Goal: Task Accomplishment & Management: Use online tool/utility

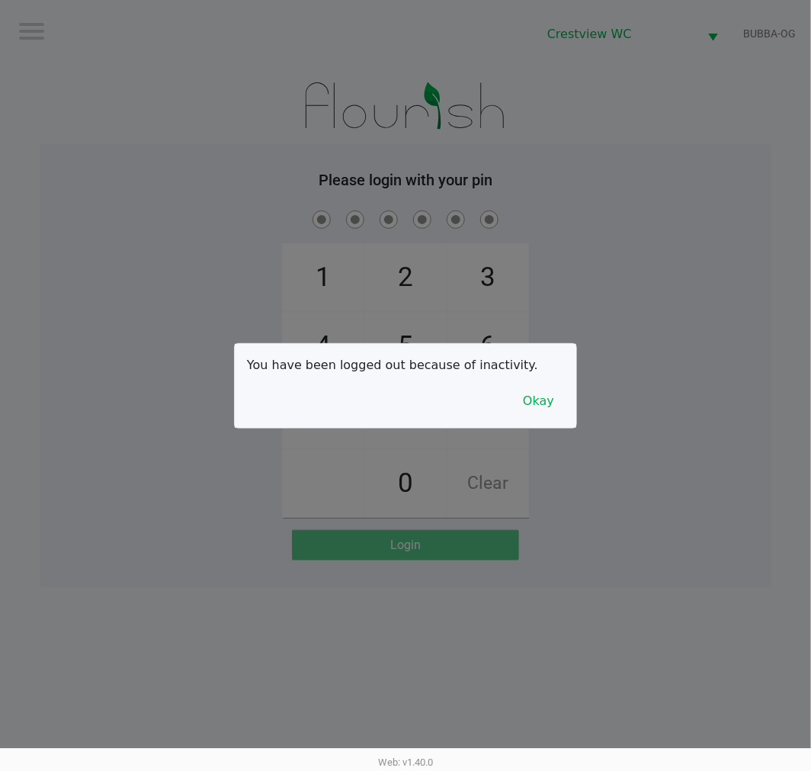
drag, startPoint x: 692, startPoint y: 122, endPoint x: 692, endPoint y: 110, distance: 12.2
click at [692, 122] on div at bounding box center [405, 385] width 811 height 771
click at [559, 404] on button "Okay" at bounding box center [538, 401] width 51 height 29
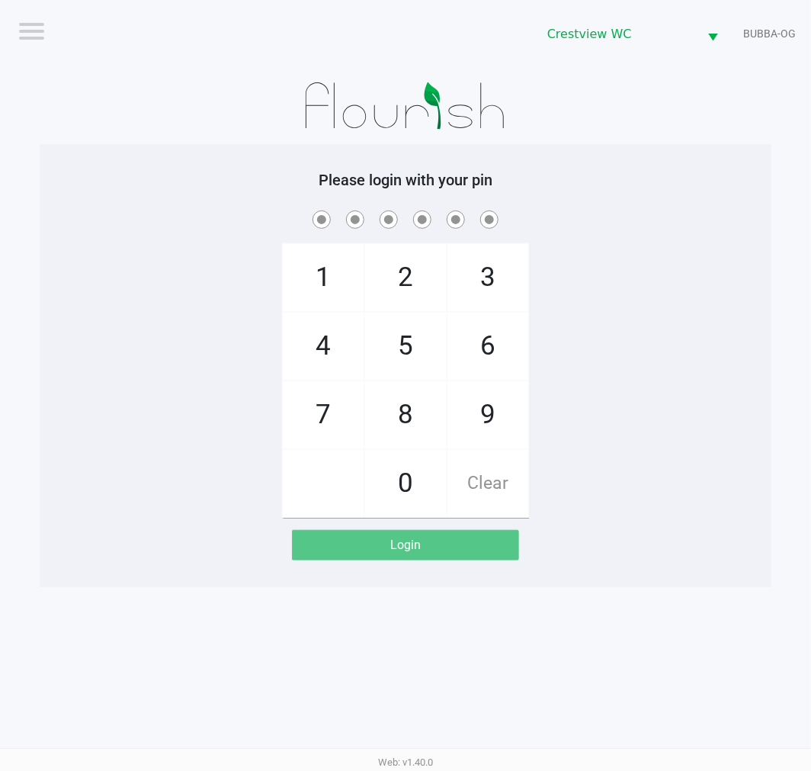
click at [566, 372] on div "1 4 7 2 5 8 0 3 6 9 Clear" at bounding box center [406, 362] width 732 height 310
checkbox input "true"
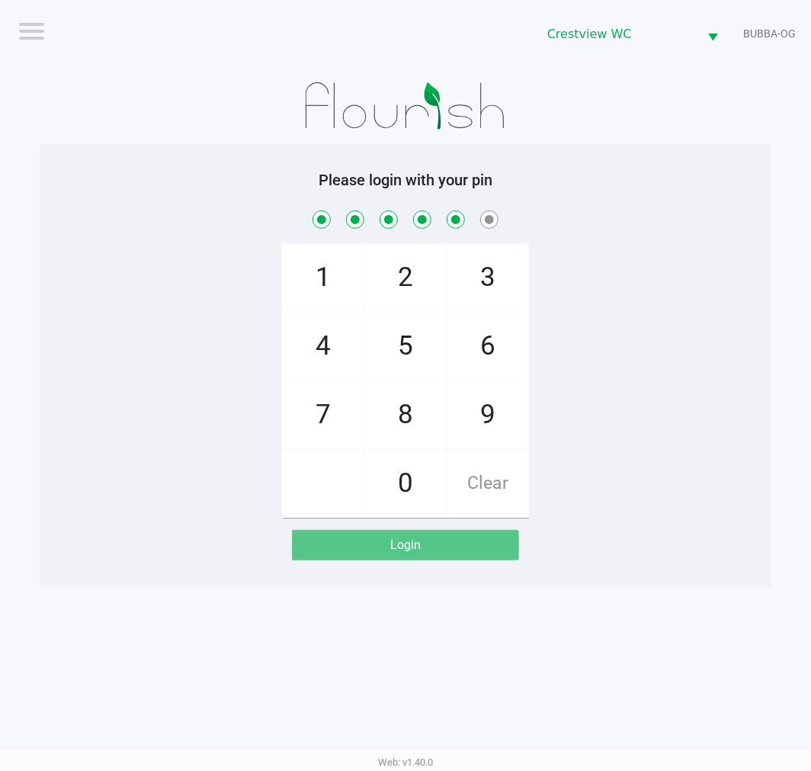
checkbox input "true"
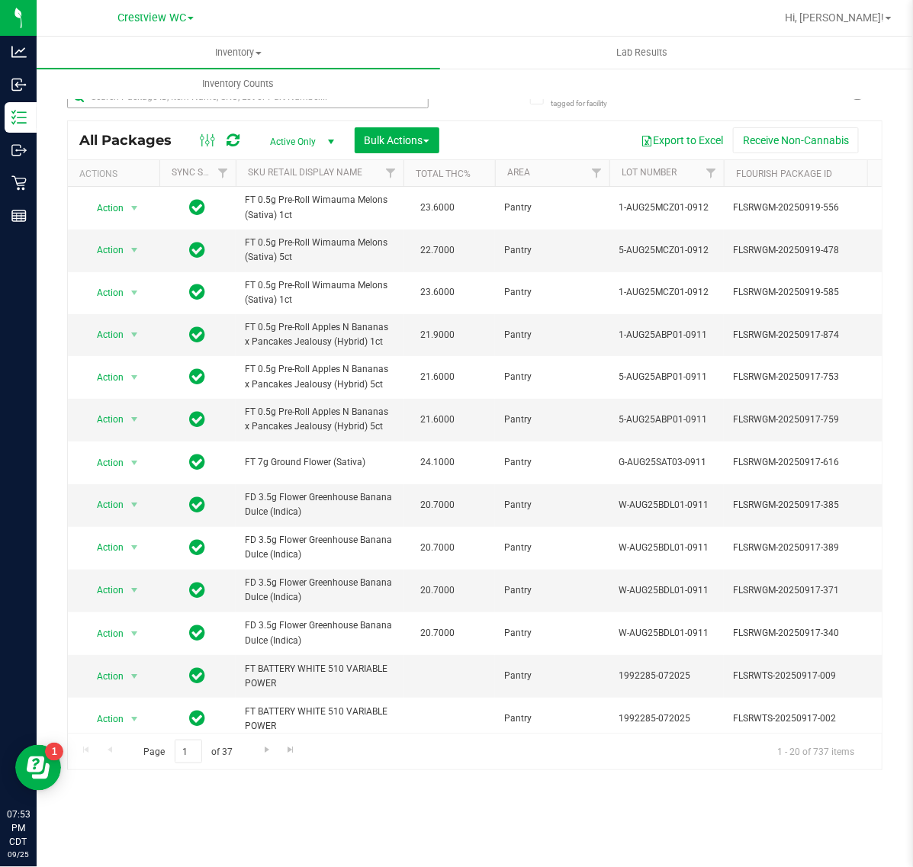
click at [182, 101] on input "text" at bounding box center [248, 96] width 362 height 23
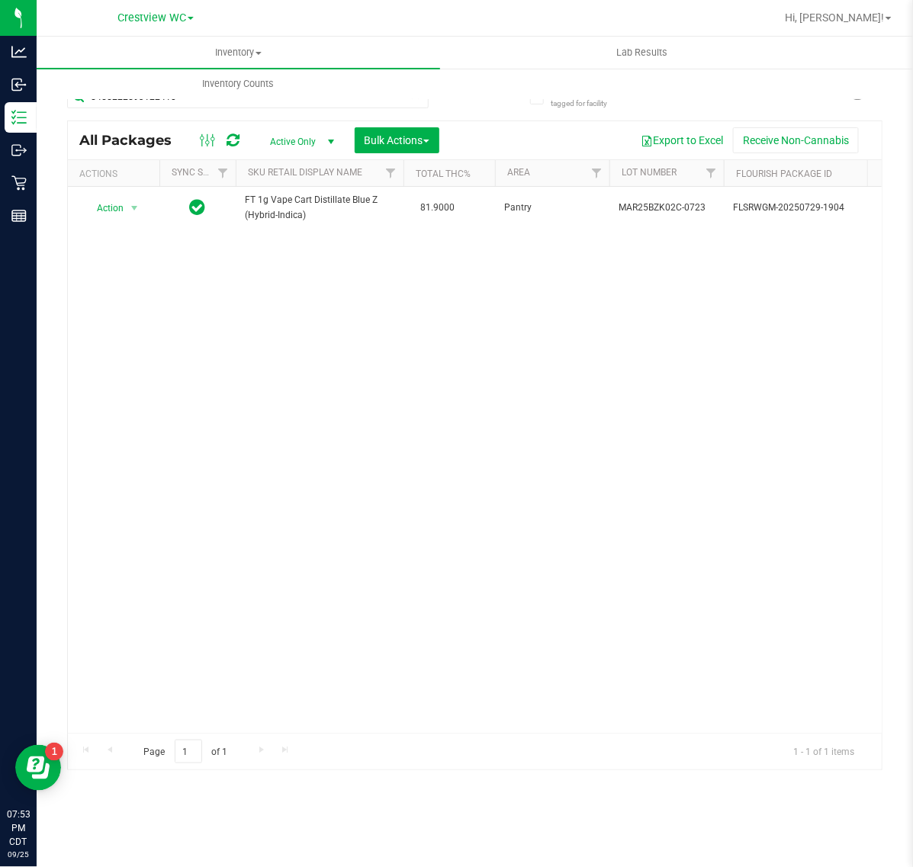
type input "5455222593122410"
drag, startPoint x: 200, startPoint y: 717, endPoint x: 278, endPoint y: 732, distance: 80.0
click at [278, 732] on div "Action Action Edit attributes Global inventory Locate package Package audit log…" at bounding box center [475, 460] width 814 height 546
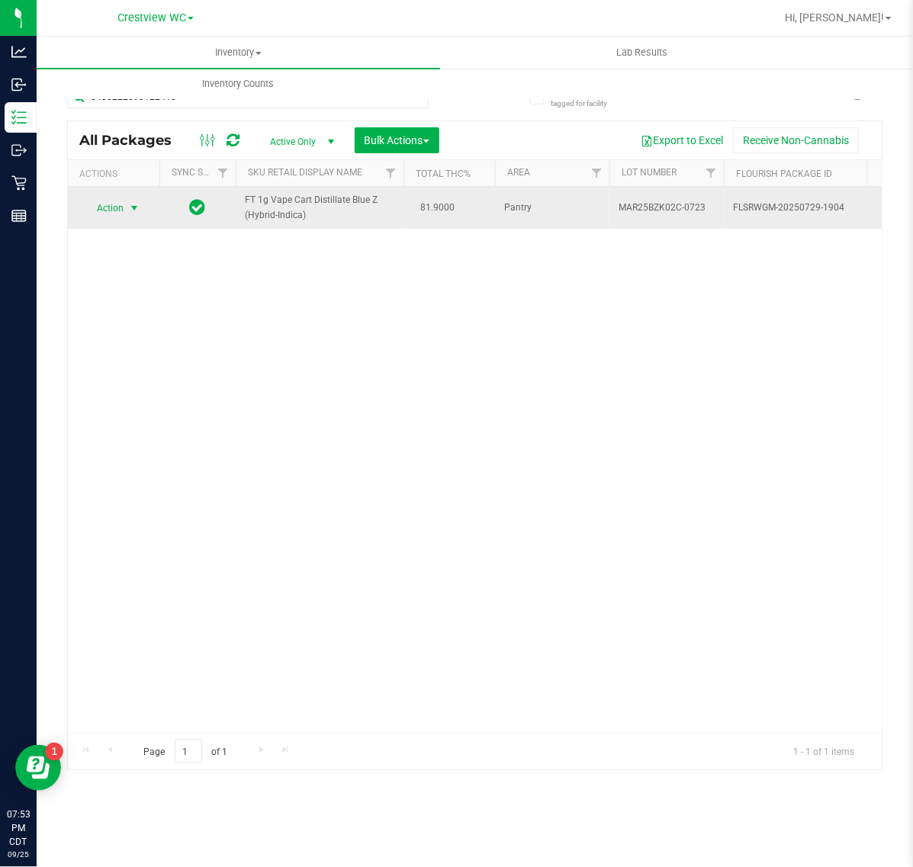
click at [121, 207] on span "Action" at bounding box center [103, 208] width 41 height 21
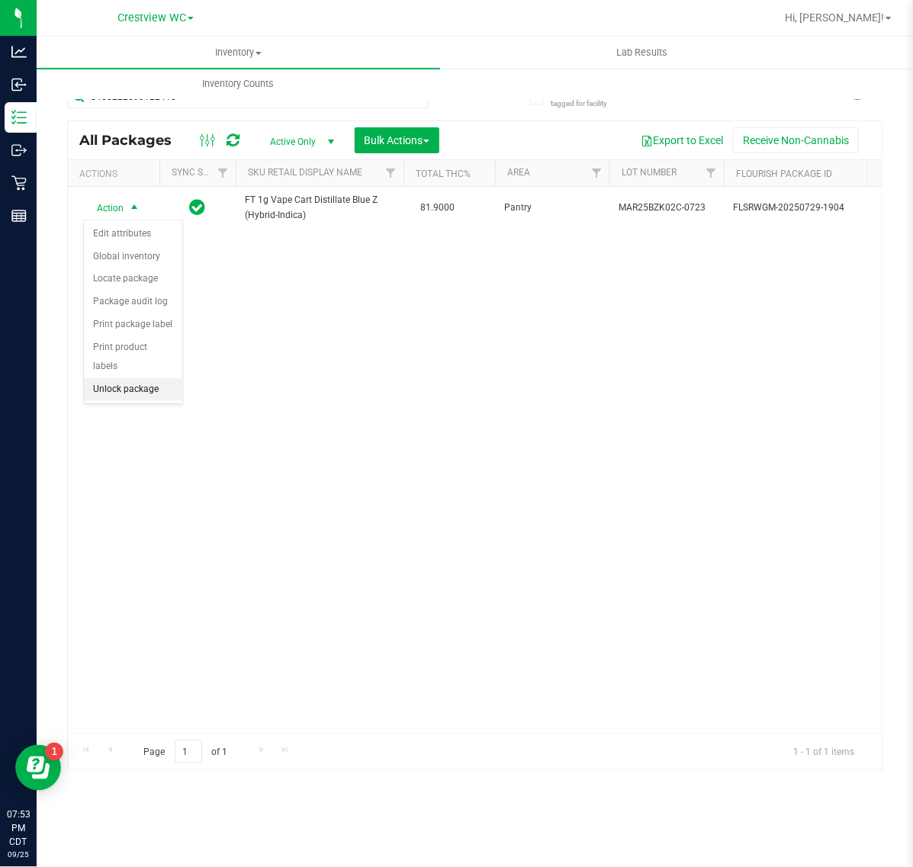
click at [157, 378] on li "Unlock package" at bounding box center [133, 389] width 98 height 23
